Goal: Information Seeking & Learning: Learn about a topic

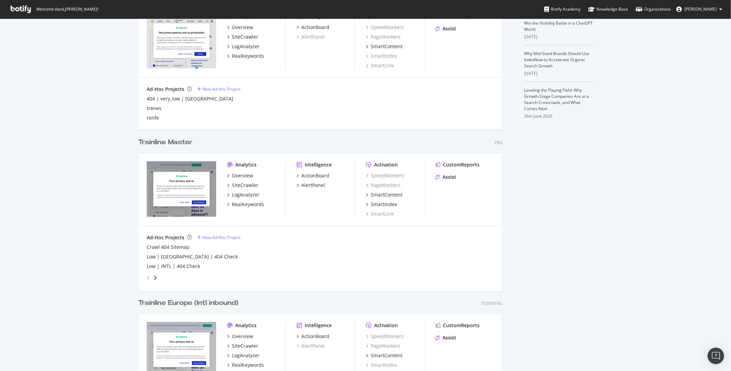
scroll to position [194, 0]
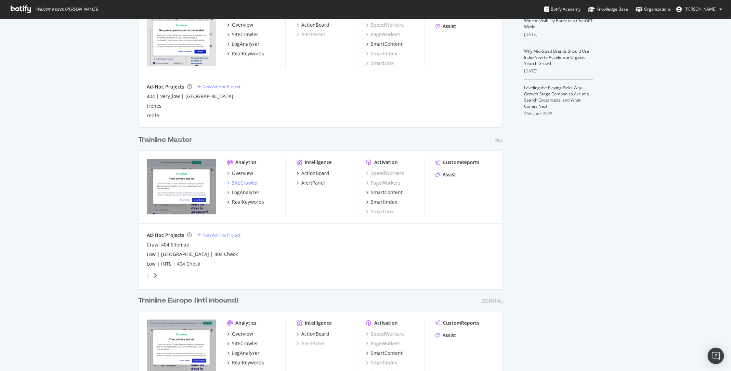
click at [246, 185] on div "SiteCrawler" at bounding box center [245, 183] width 26 height 7
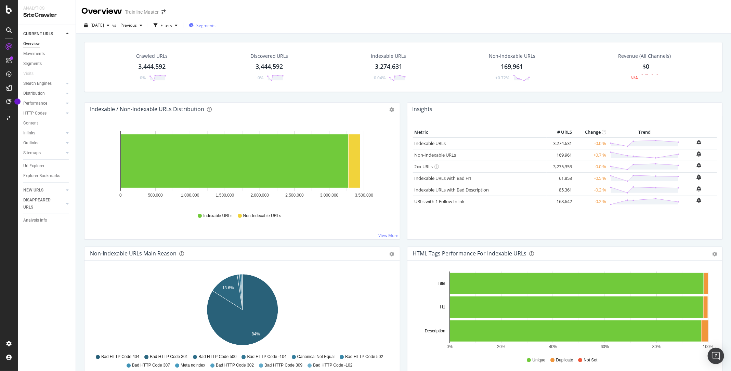
click at [211, 24] on span "Segments" at bounding box center [205, 26] width 19 height 6
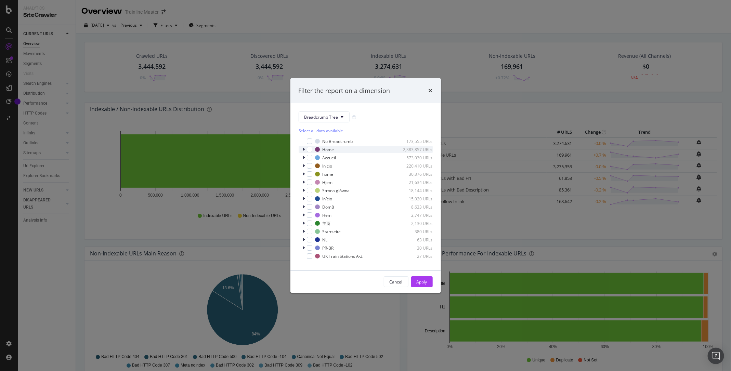
click at [302, 148] on div "Home 2,383,857 URLs" at bounding box center [366, 149] width 134 height 7
click at [303, 148] on icon "modal" at bounding box center [304, 149] width 3 height 4
click at [327, 117] on span "Breadcrumb Tree" at bounding box center [321, 117] width 34 height 6
click at [330, 153] on span "pagetype-combined" at bounding box center [326, 154] width 44 height 6
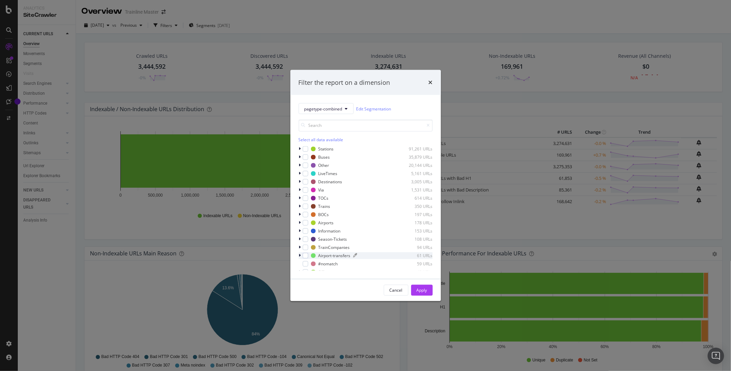
scroll to position [15, 0]
click at [431, 81] on icon "times" at bounding box center [431, 82] width 4 height 5
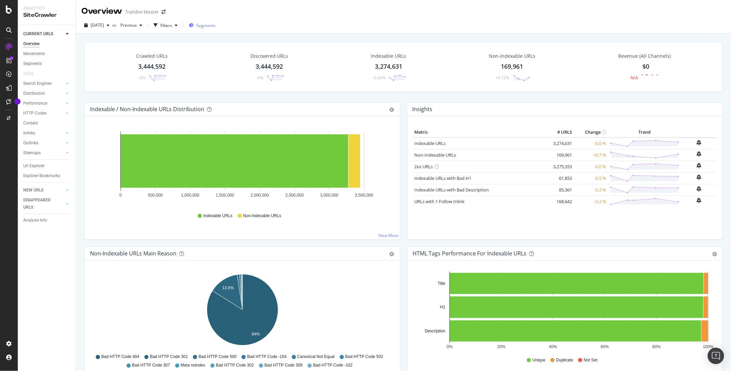
click at [194, 26] on icon "button" at bounding box center [191, 25] width 5 height 4
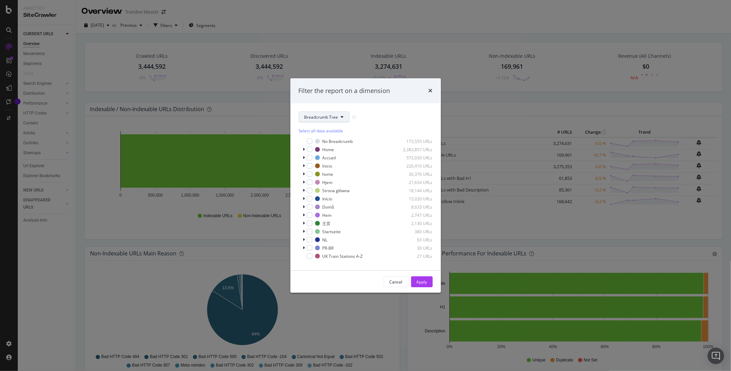
click at [348, 113] on button "Breadcrumb Tree" at bounding box center [324, 117] width 51 height 11
click at [324, 153] on span "pagetype-combined" at bounding box center [326, 154] width 44 height 6
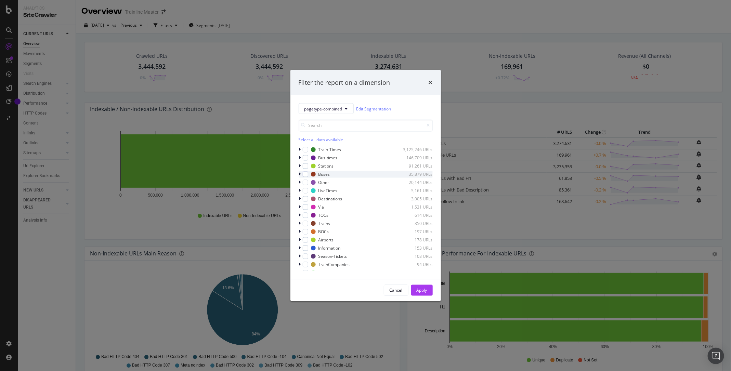
click at [299, 173] on div "modal" at bounding box center [301, 174] width 4 height 7
